Goal: Obtain resource: Download file/media

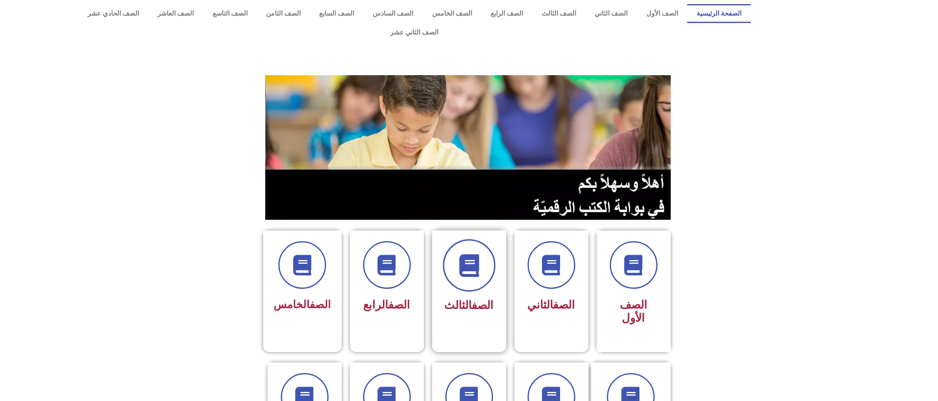
click at [467, 254] on icon at bounding box center [469, 265] width 23 height 23
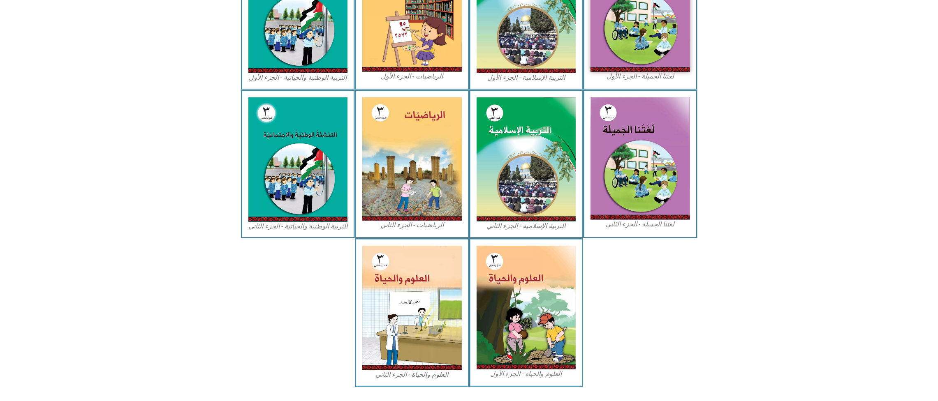
scroll to position [313, 0]
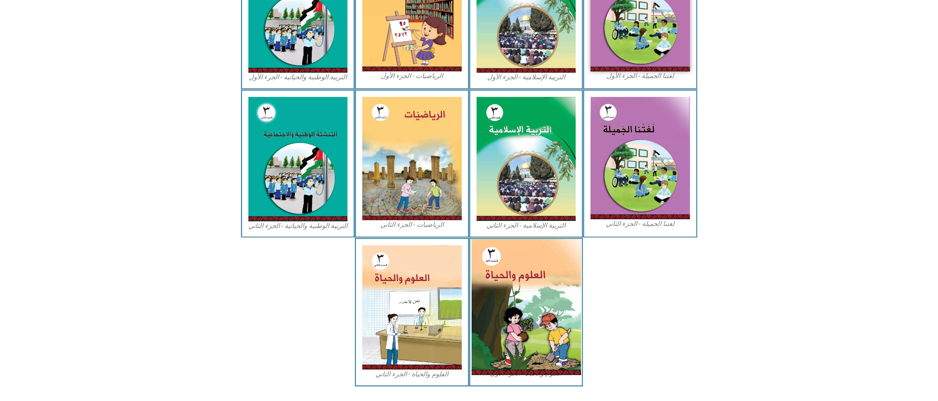
click at [518, 301] on img at bounding box center [525, 307] width 109 height 136
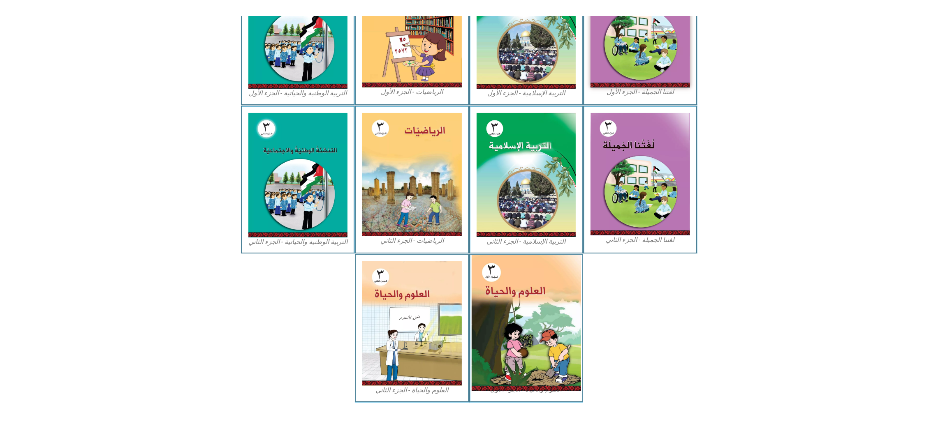
scroll to position [281, 0]
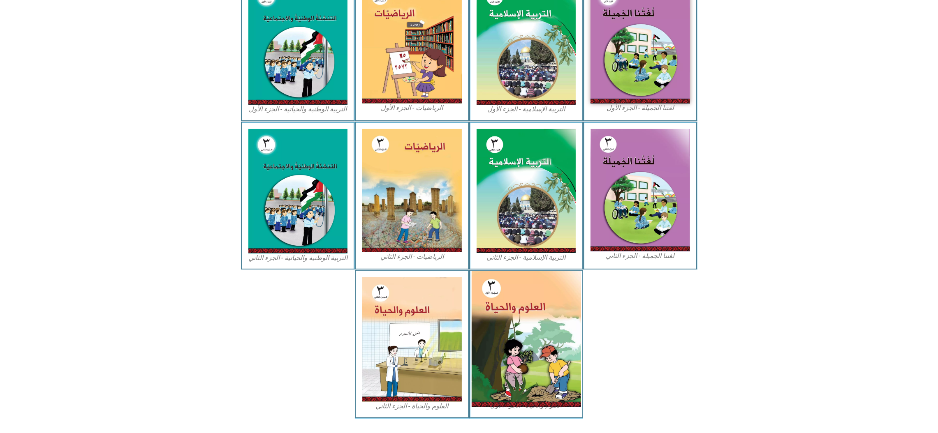
drag, startPoint x: 509, startPoint y: 315, endPoint x: 520, endPoint y: 341, distance: 28.6
click at [520, 341] on img at bounding box center [525, 339] width 109 height 136
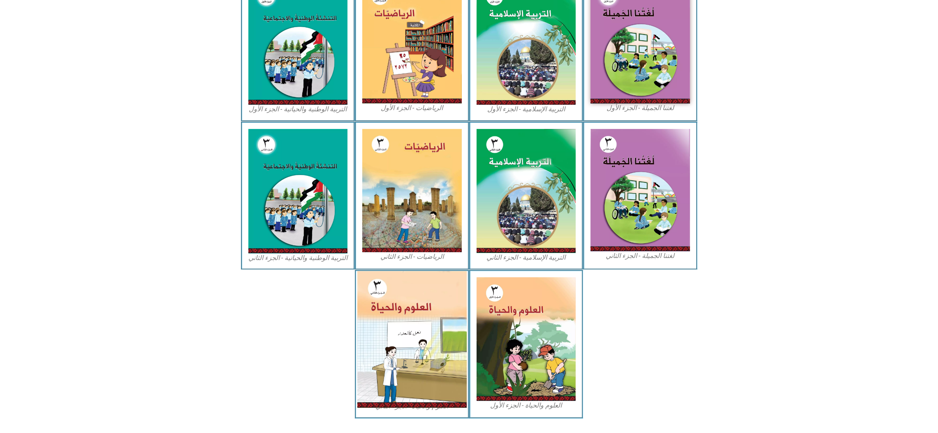
click at [411, 336] on img at bounding box center [411, 339] width 109 height 137
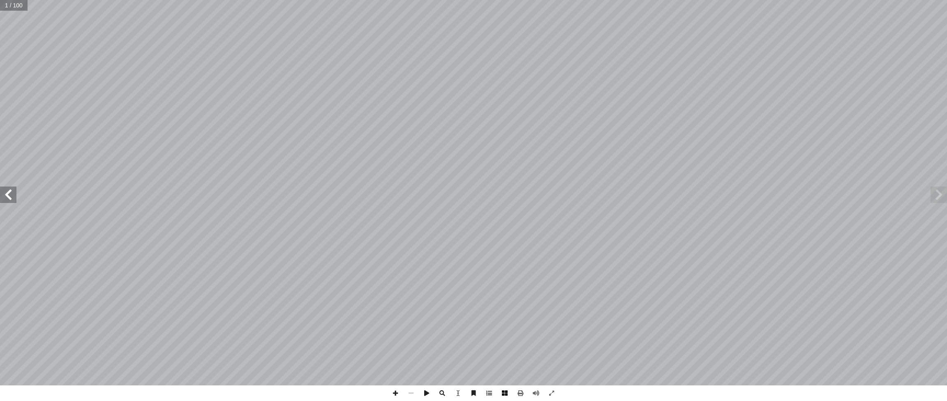
click at [502, 392] on span at bounding box center [505, 394] width 16 height 16
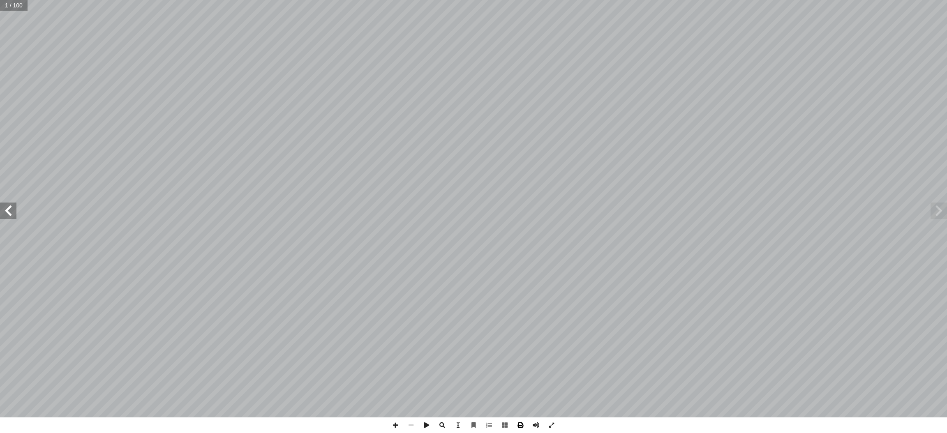
click at [518, 426] on span at bounding box center [521, 426] width 16 height 16
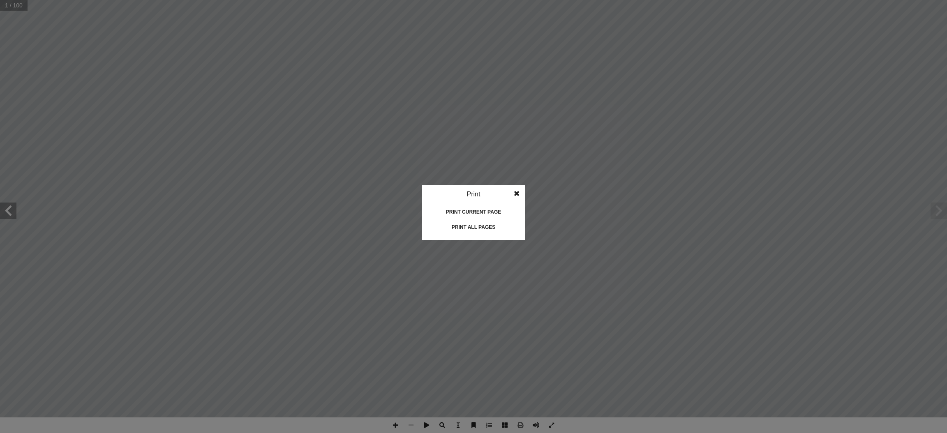
click at [490, 226] on div "Print all pages" at bounding box center [473, 227] width 82 height 13
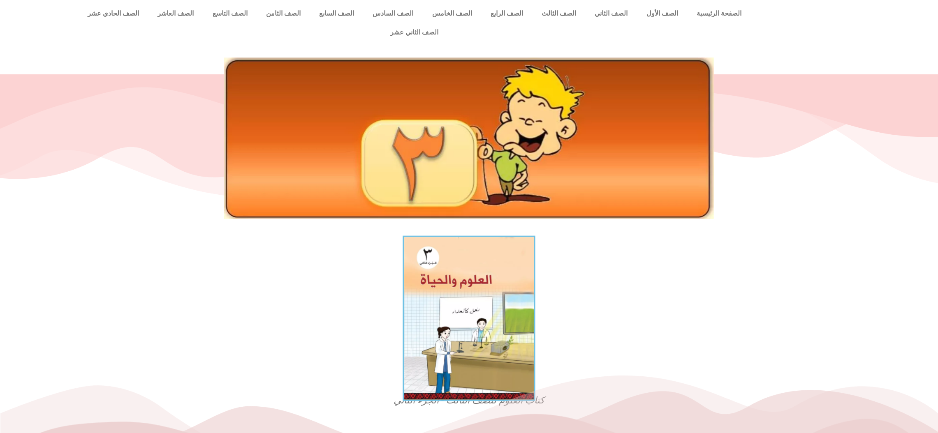
click at [492, 301] on img at bounding box center [468, 319] width 132 height 166
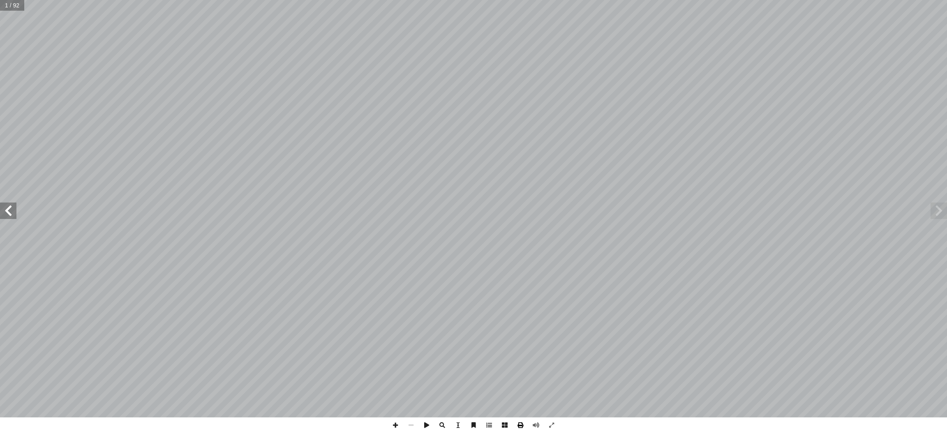
click at [519, 424] on span at bounding box center [521, 426] width 16 height 16
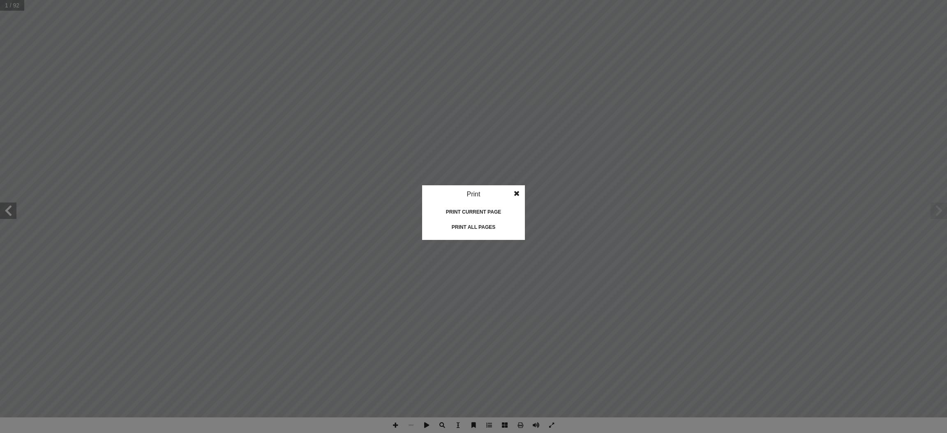
click at [473, 194] on div "Print" at bounding box center [473, 194] width 103 height 18
click at [476, 226] on div "Print all pages" at bounding box center [473, 227] width 82 height 13
